Goal: Share content: Share content

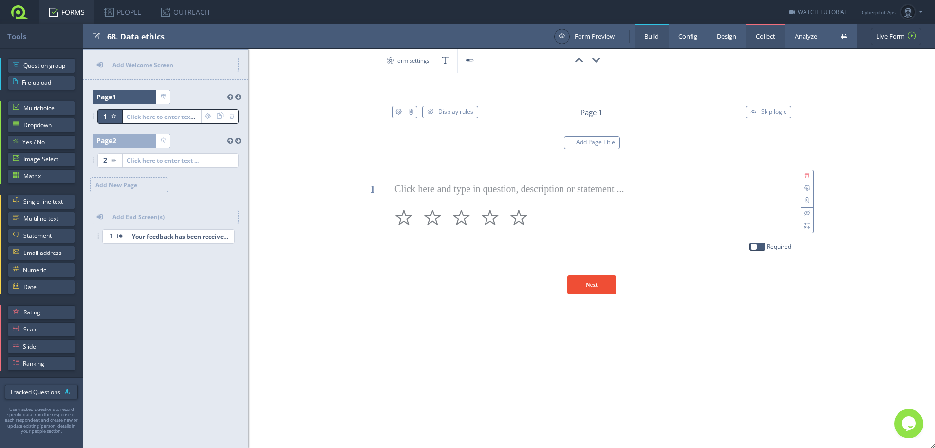
click at [751, 37] on link "Collect" at bounding box center [765, 36] width 39 height 24
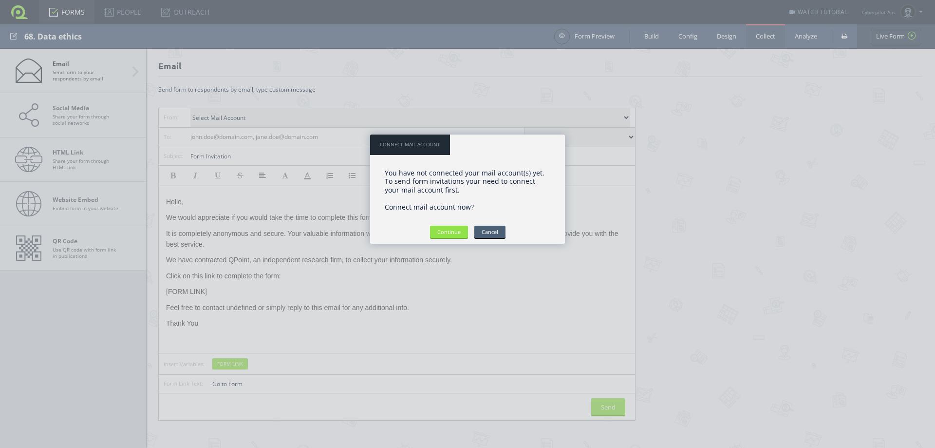
click at [496, 236] on input "Cancel" at bounding box center [489, 232] width 31 height 12
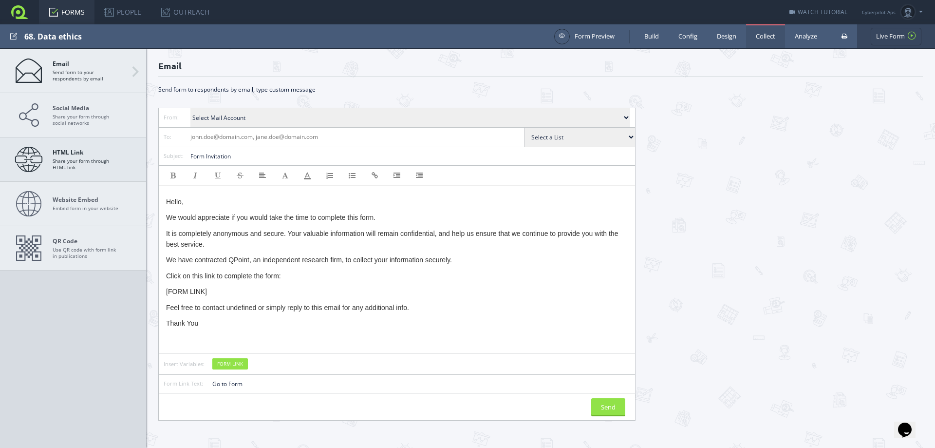
click at [126, 159] on link "HTML Link Share your form through HTML link" at bounding box center [73, 159] width 146 height 44
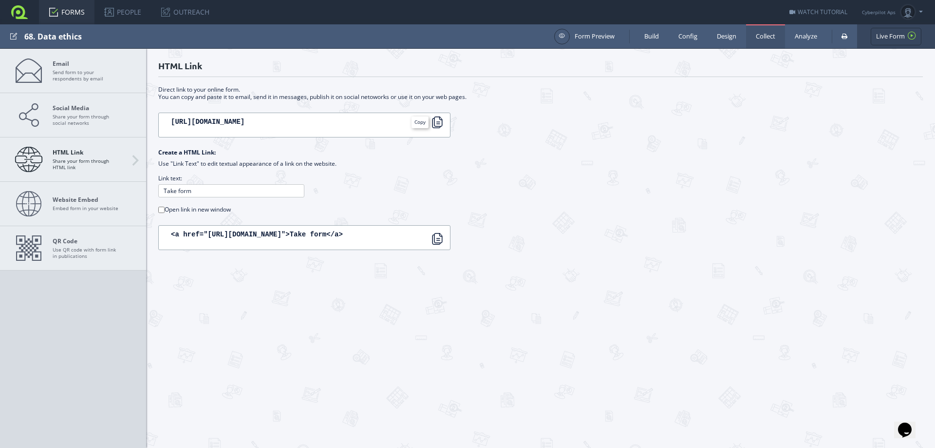
click at [442, 124] on div at bounding box center [438, 122] width 12 height 12
